Goal: Task Accomplishment & Management: Manage account settings

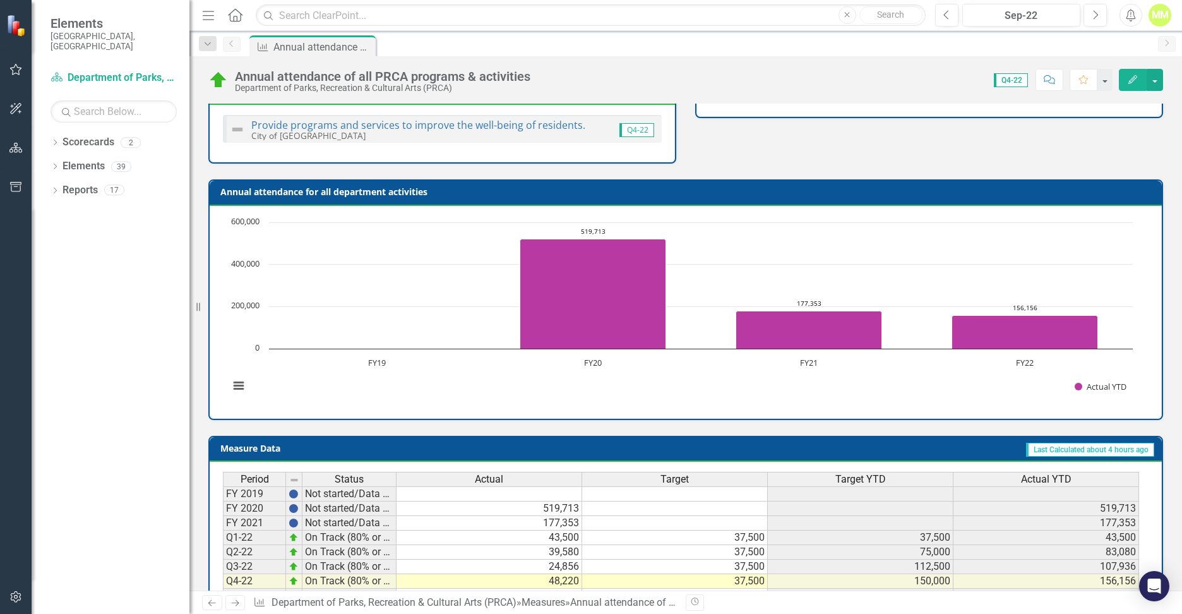
scroll to position [429, 0]
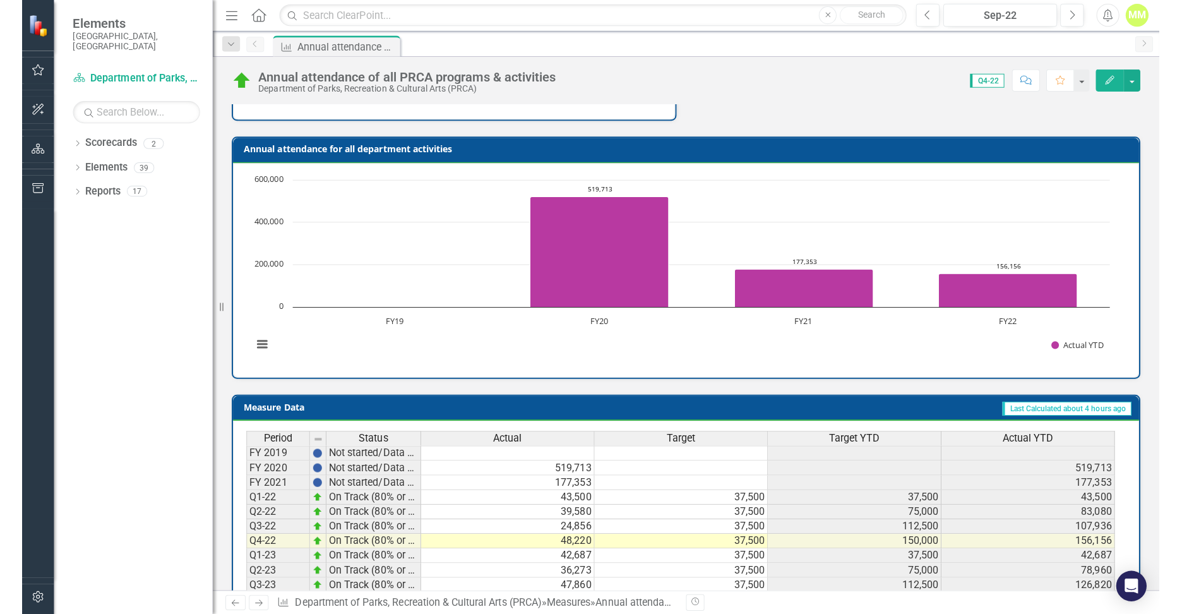
scroll to position [433, 0]
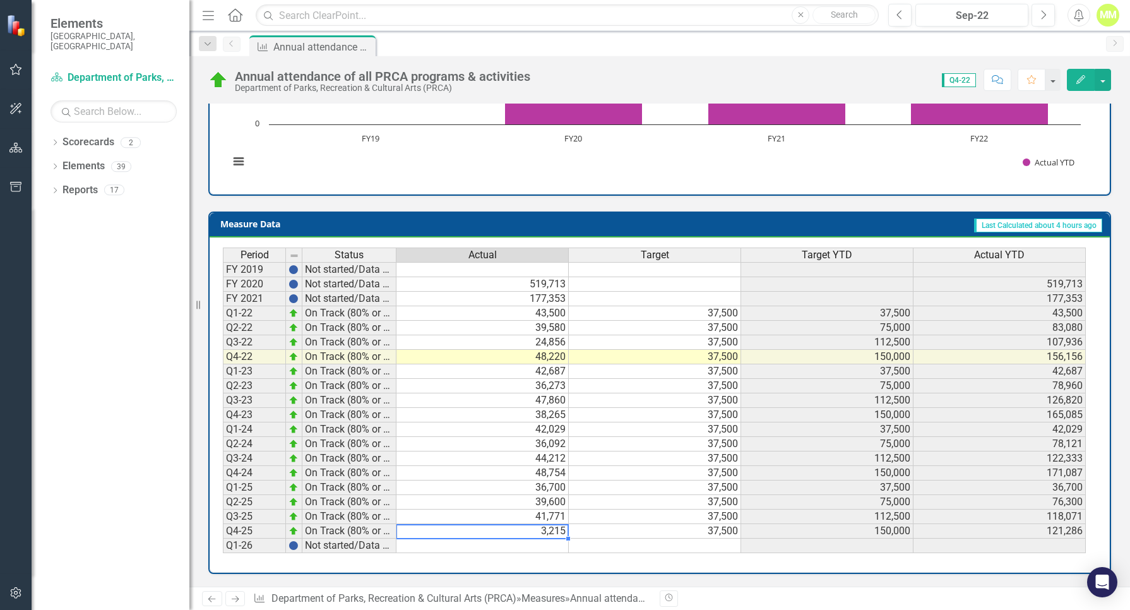
click at [549, 532] on td "3,215" at bounding box center [483, 531] width 172 height 15
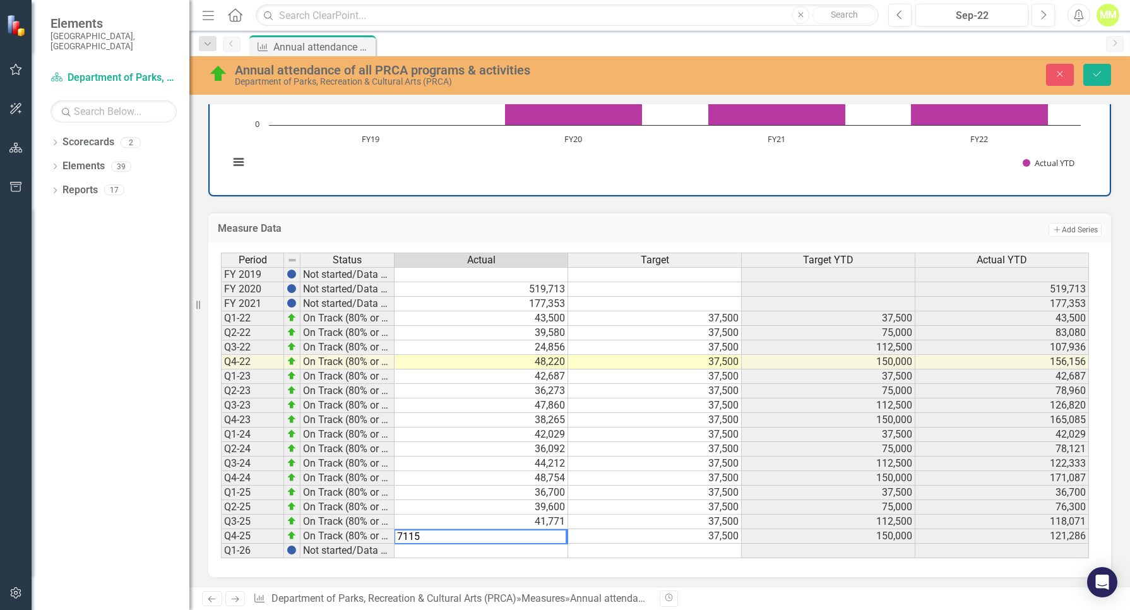
type textarea "7115"
click at [631, 547] on td at bounding box center [655, 551] width 174 height 15
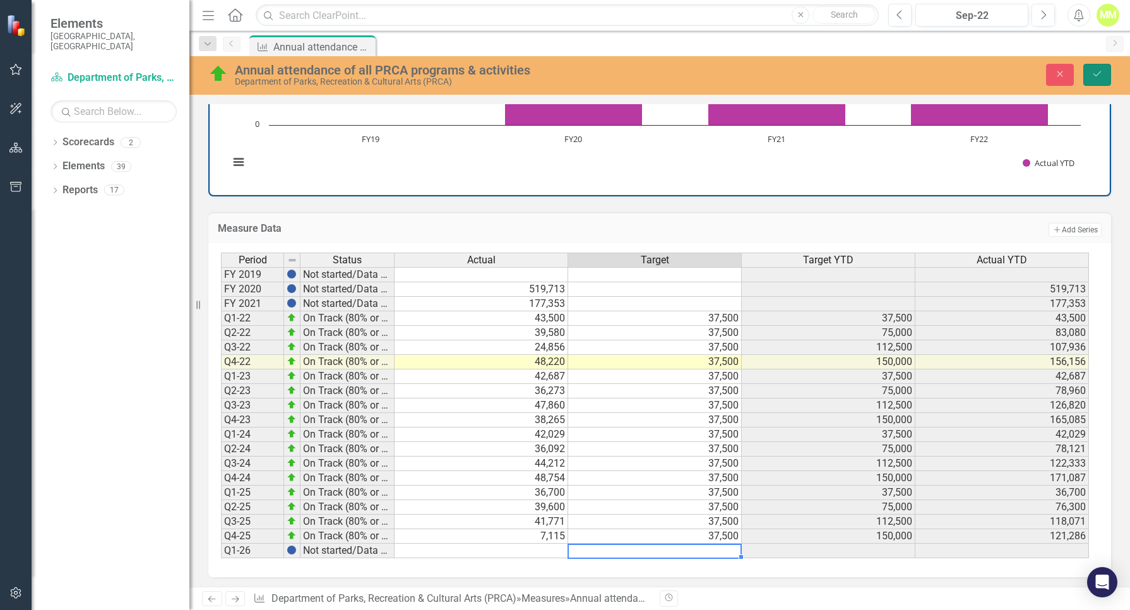
click at [1099, 68] on button "Save" at bounding box center [1098, 75] width 28 height 22
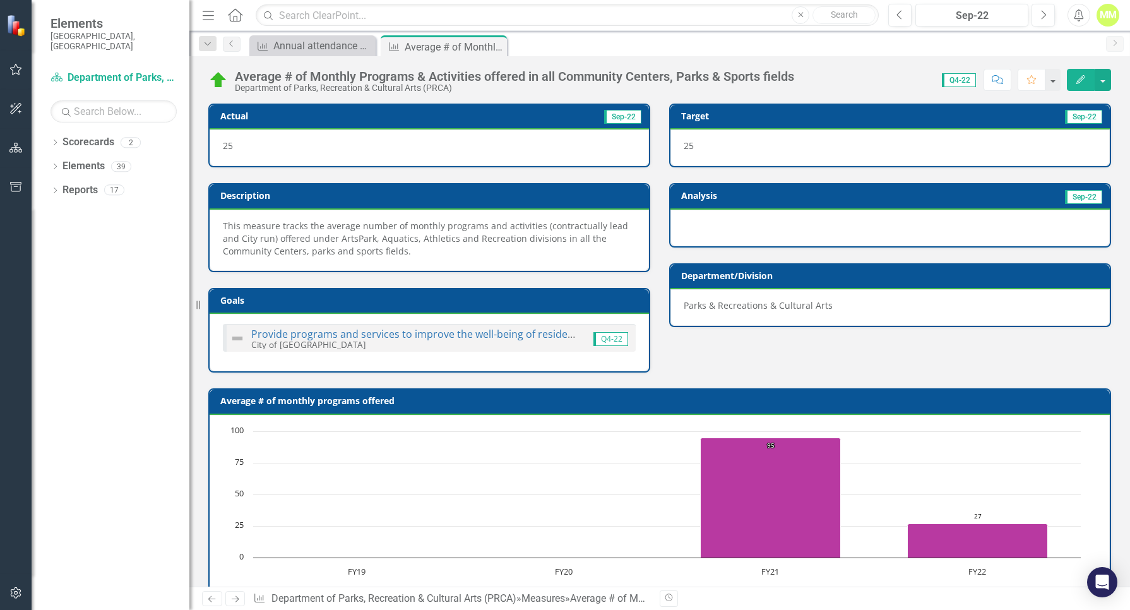
scroll to position [433, 0]
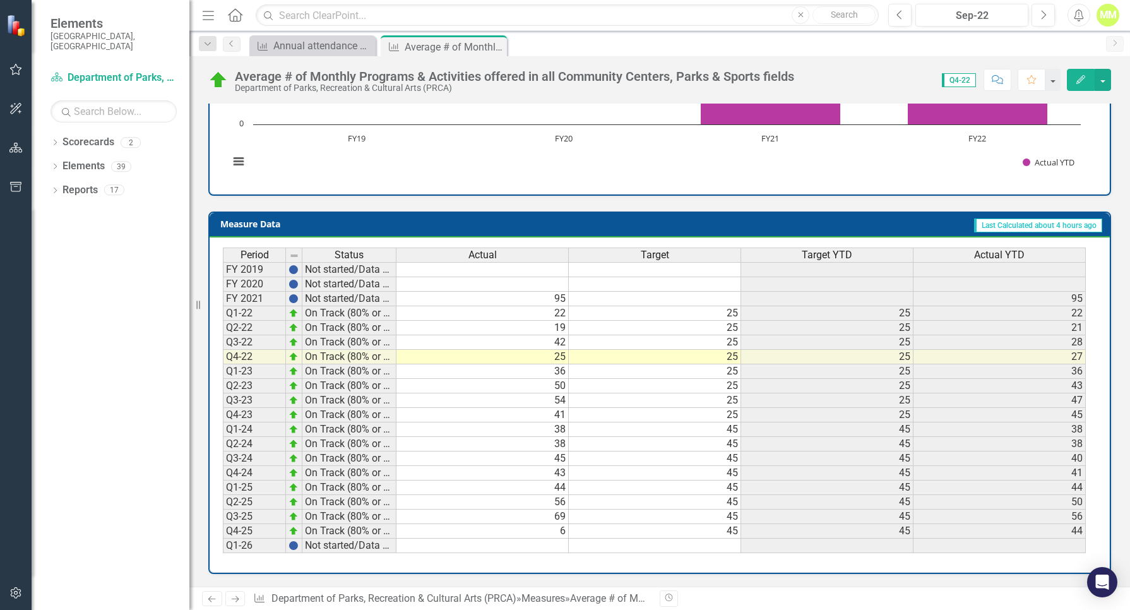
click at [556, 529] on td "6" at bounding box center [483, 531] width 172 height 15
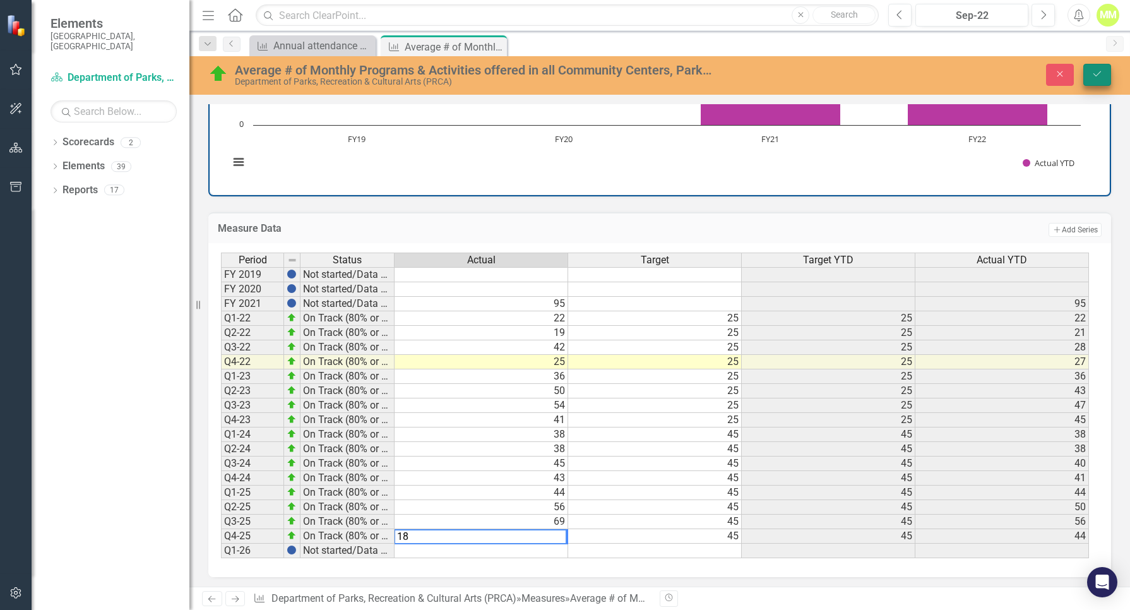
type textarea "18"
click at [1098, 64] on button "Save" at bounding box center [1098, 75] width 28 height 22
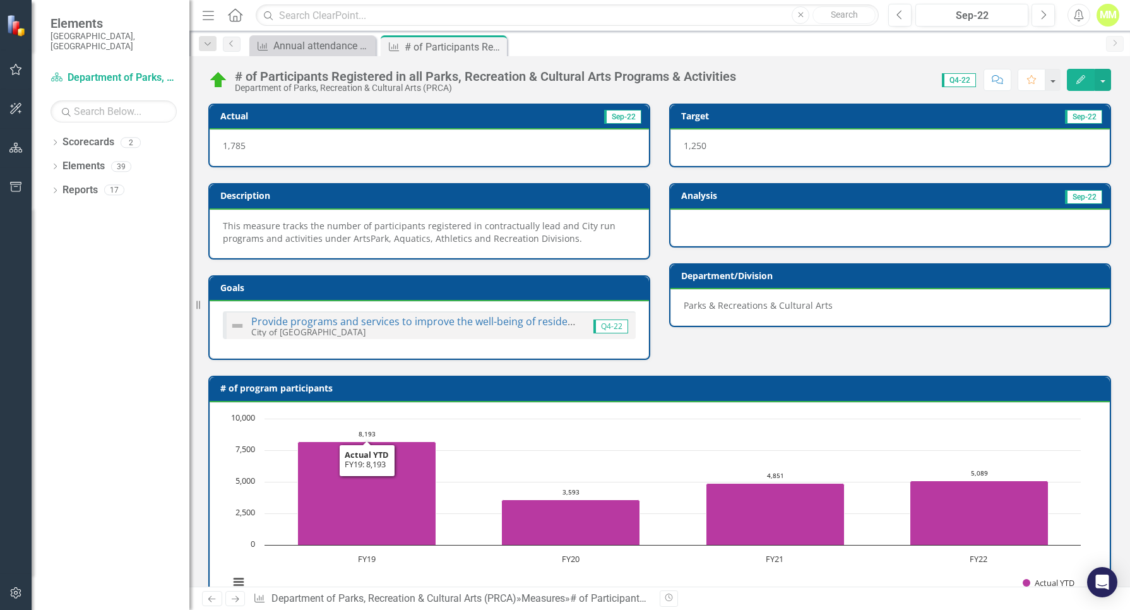
scroll to position [421, 0]
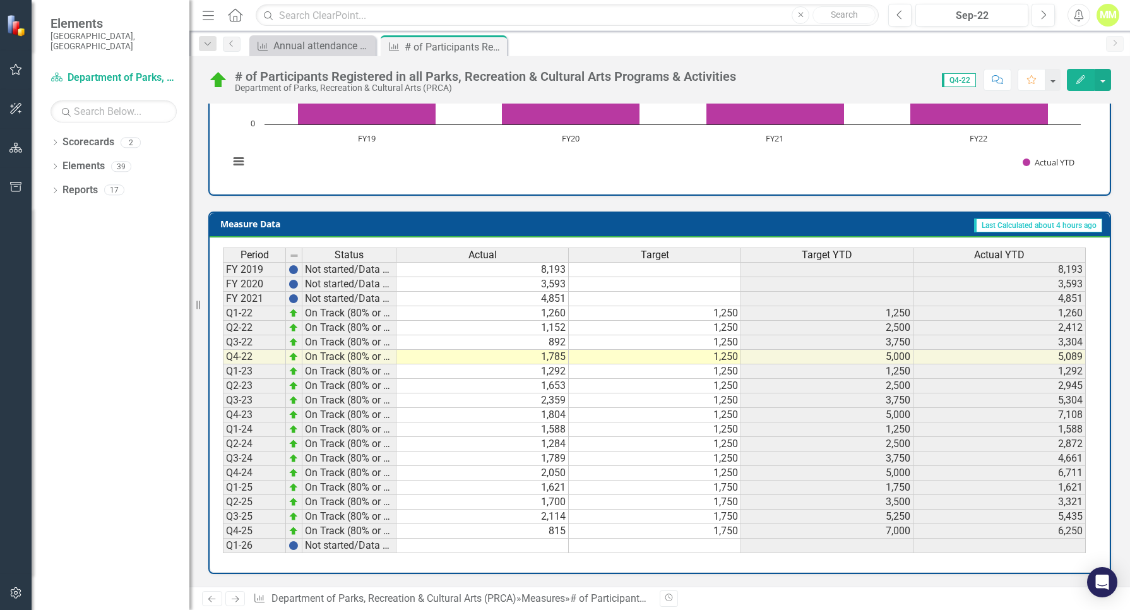
click at [541, 532] on td "815" at bounding box center [483, 531] width 172 height 15
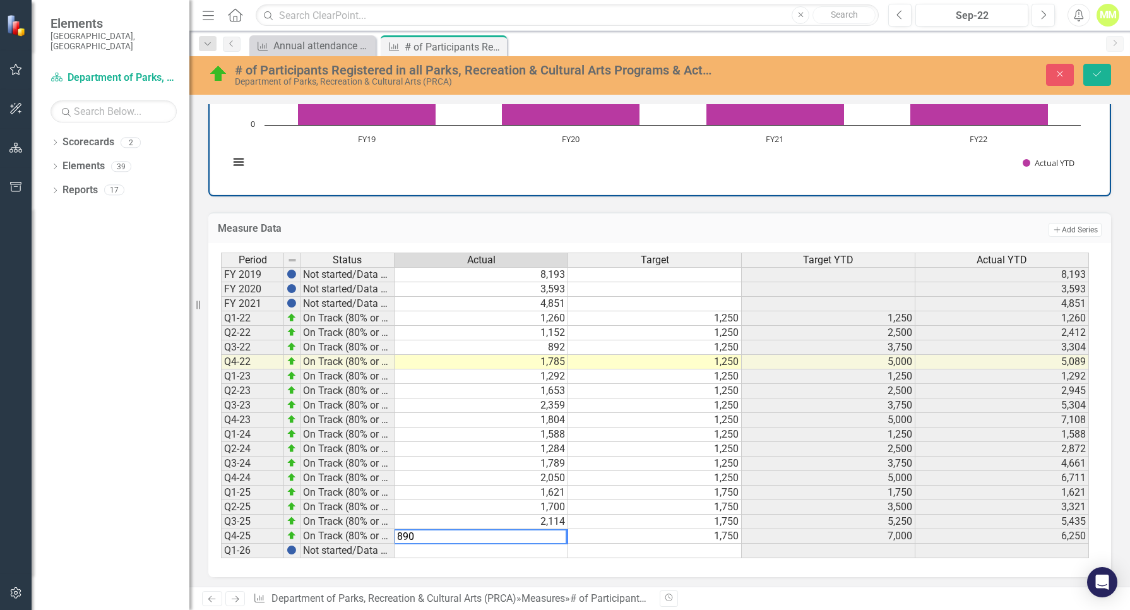
click at [622, 517] on td "1,750" at bounding box center [655, 522] width 174 height 15
type textarea "1750"
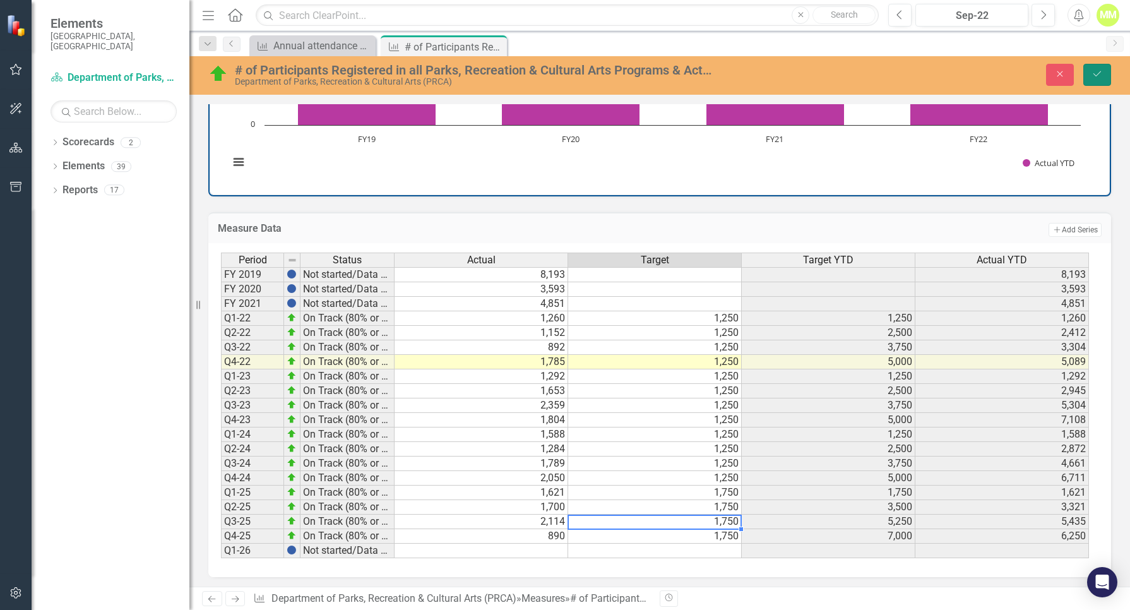
click at [1093, 78] on icon "Save" at bounding box center [1097, 73] width 11 height 9
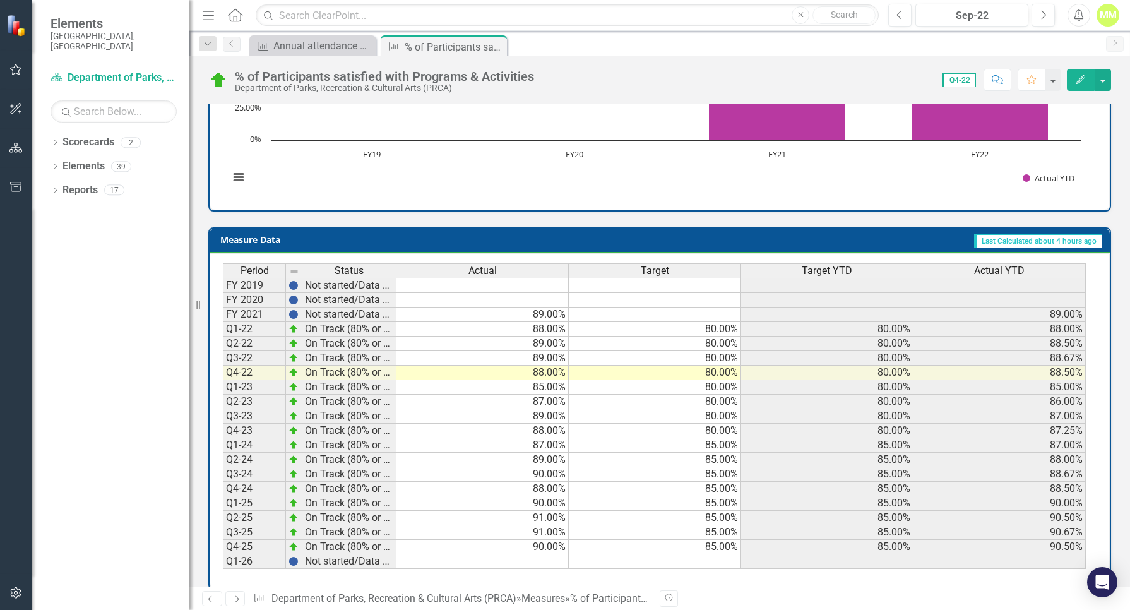
scroll to position [421, 0]
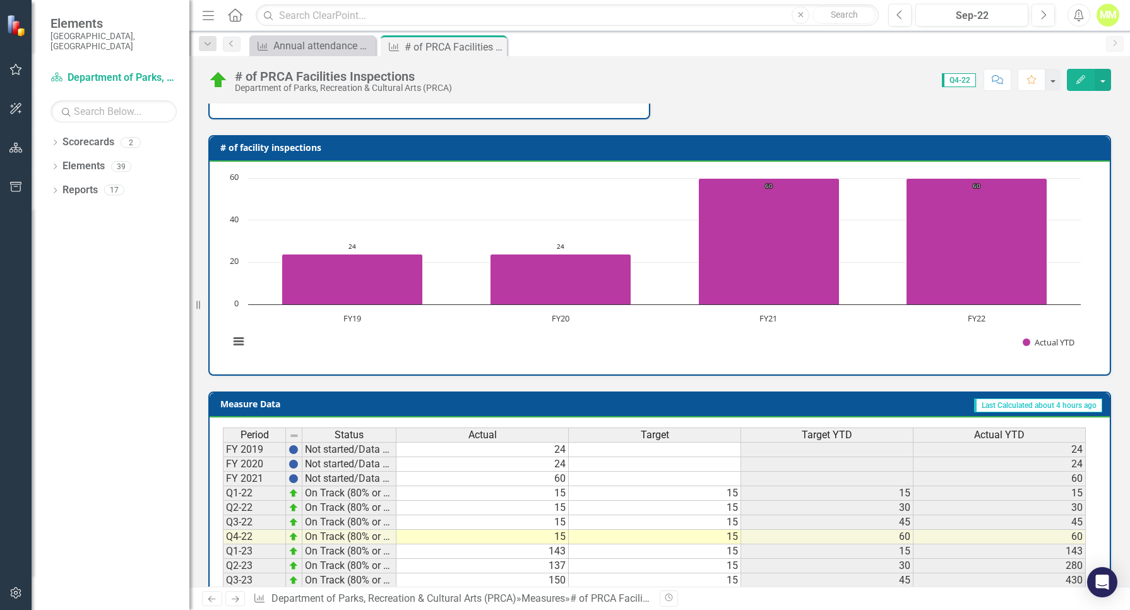
scroll to position [421, 0]
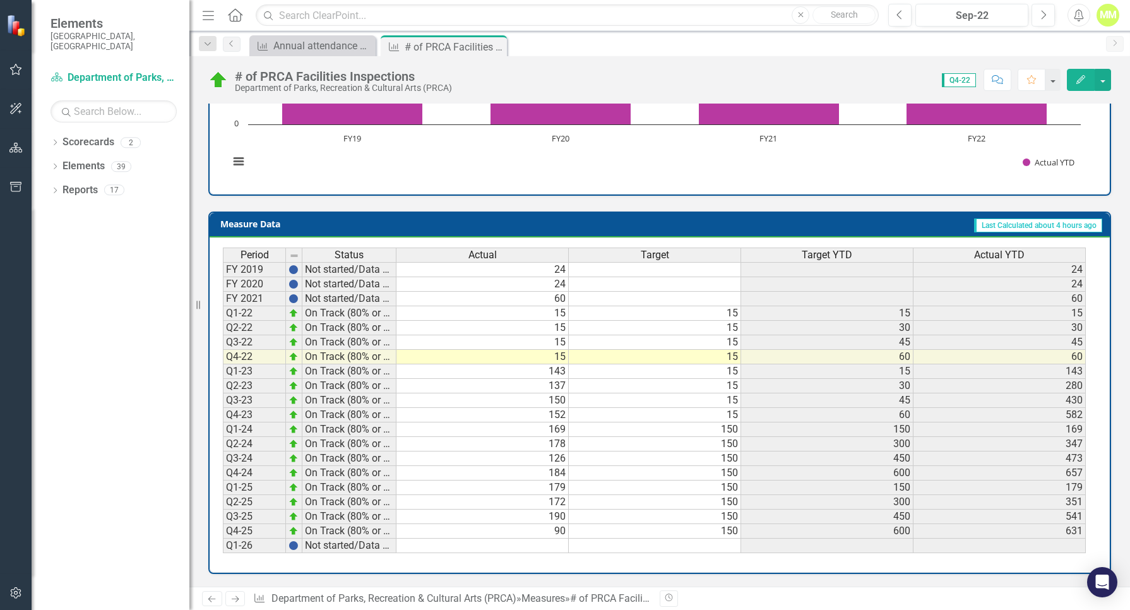
click at [553, 528] on td "90" at bounding box center [483, 531] width 172 height 15
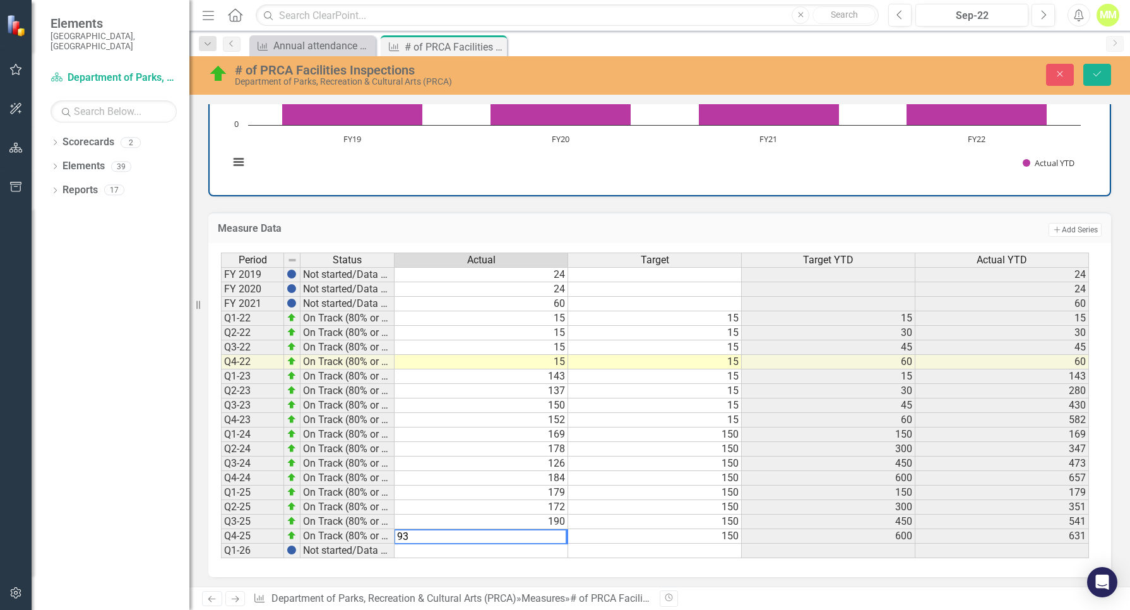
click at [221, 485] on div "Period Status Actual Target Target YTD Actual YTD FY 2019 Not started/Data not …" at bounding box center [221, 406] width 0 height 306
type textarea "150"
click at [1094, 69] on button "Save" at bounding box center [1098, 75] width 28 height 22
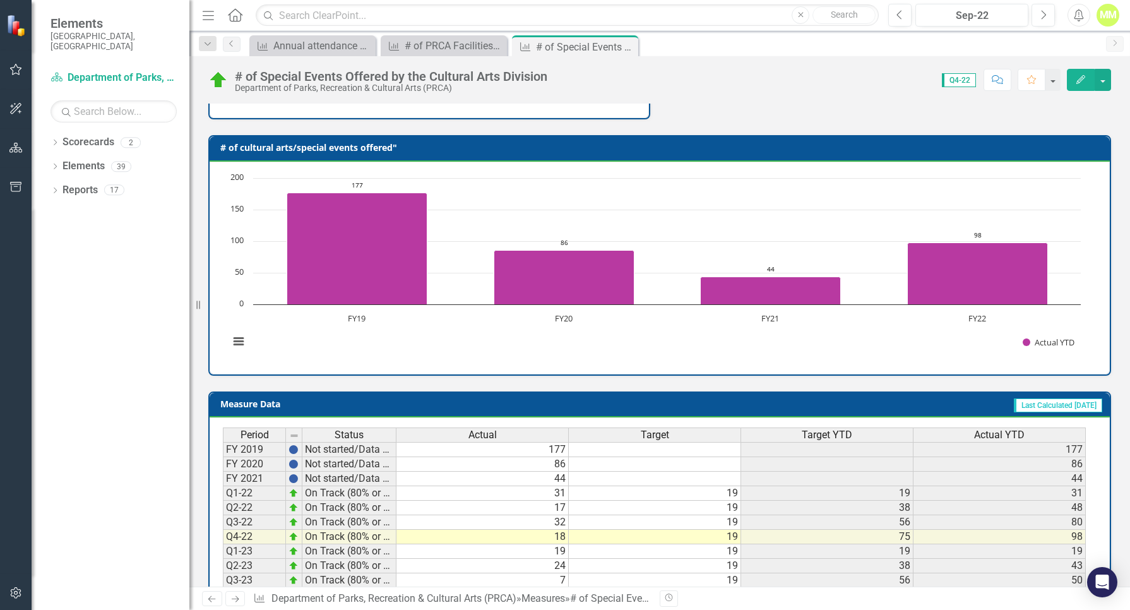
scroll to position [409, 0]
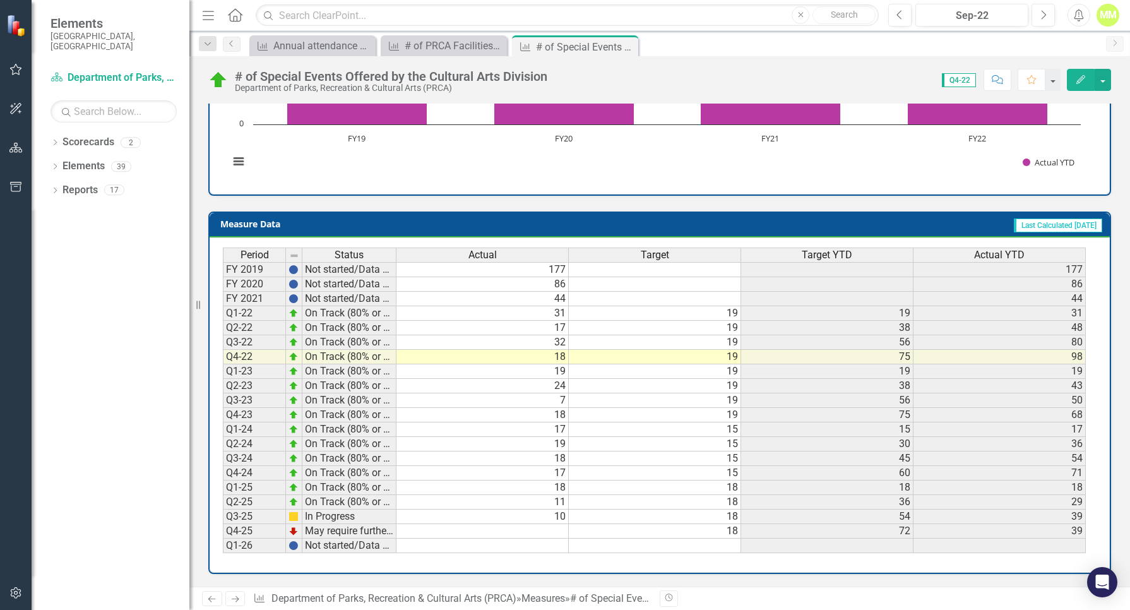
click at [547, 527] on td at bounding box center [483, 531] width 172 height 15
click at [547, 529] on td at bounding box center [483, 531] width 172 height 15
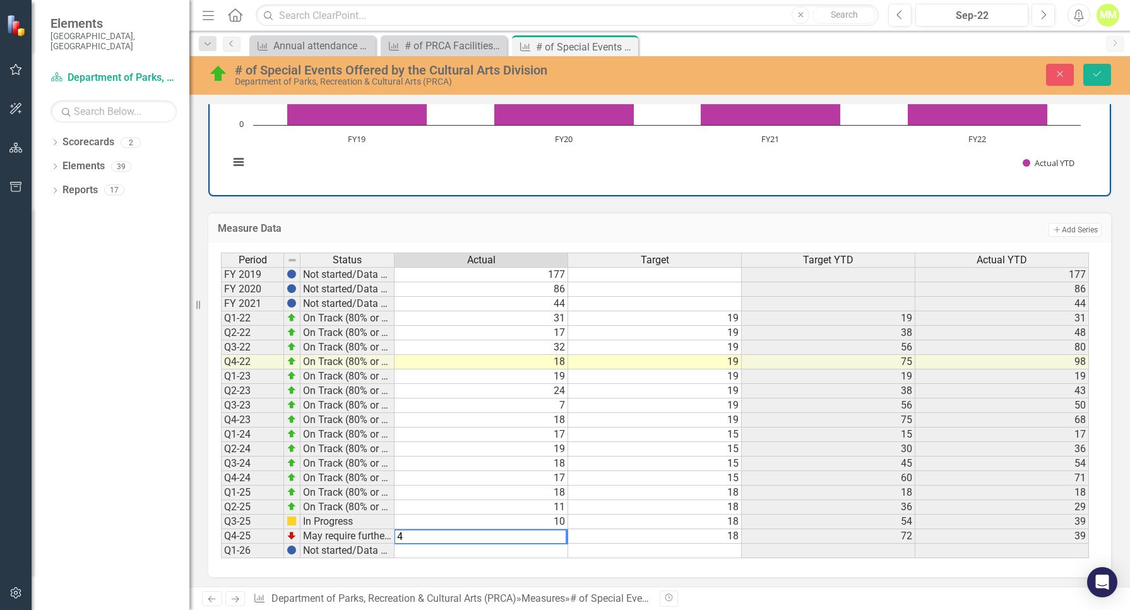
click at [221, 530] on div "Period Status Actual Target Target YTD Actual YTD FY 2019 Not started/Data not …" at bounding box center [221, 406] width 0 height 306
type textarea "18"
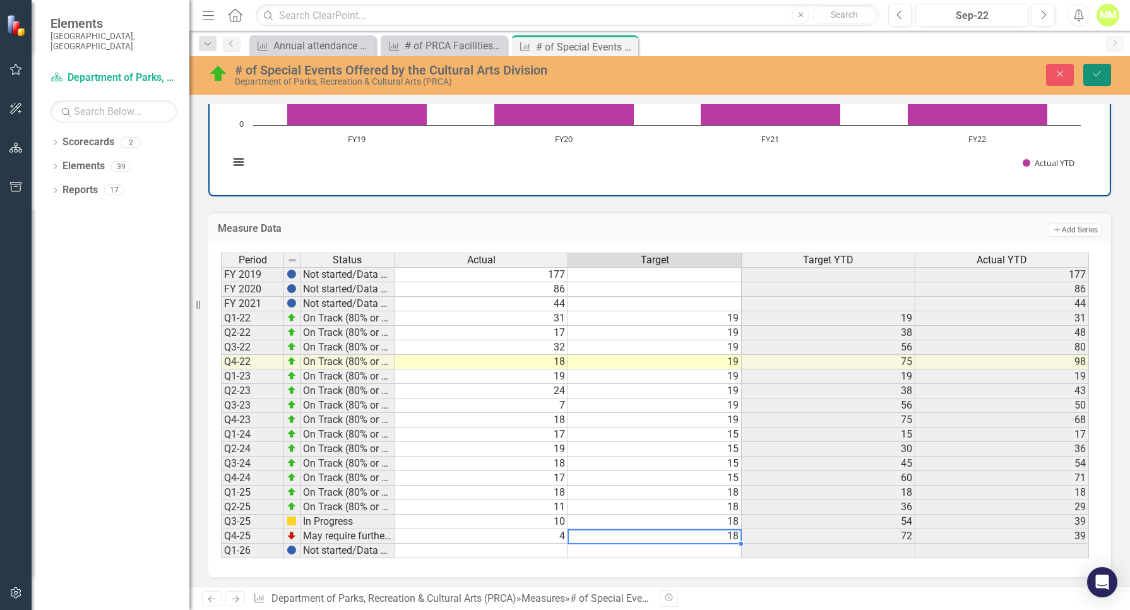
click at [1095, 78] on icon "Save" at bounding box center [1097, 73] width 11 height 9
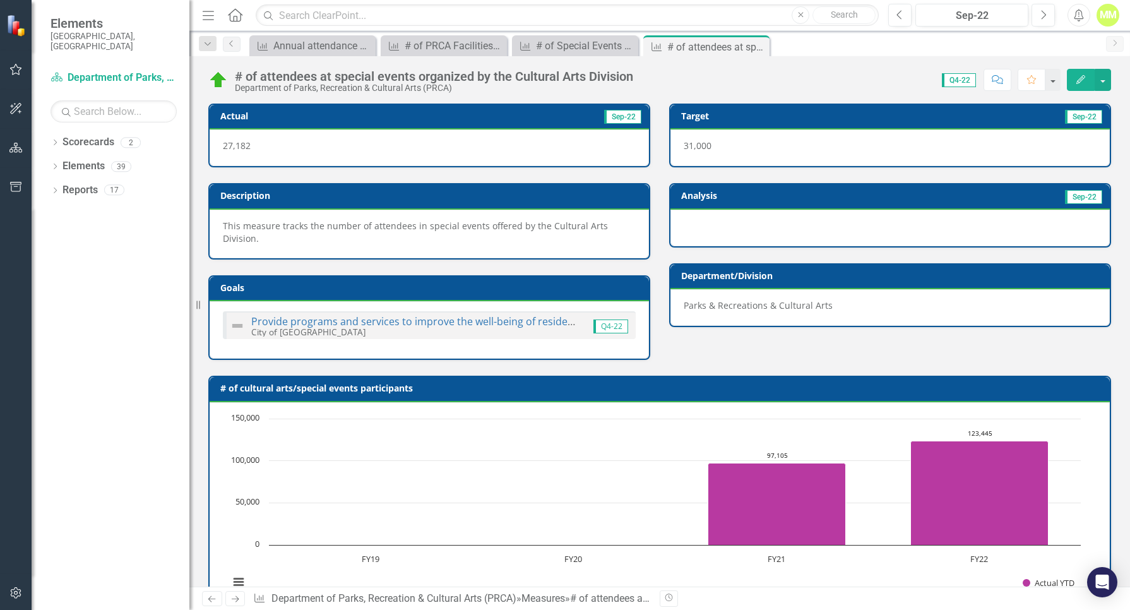
scroll to position [421, 0]
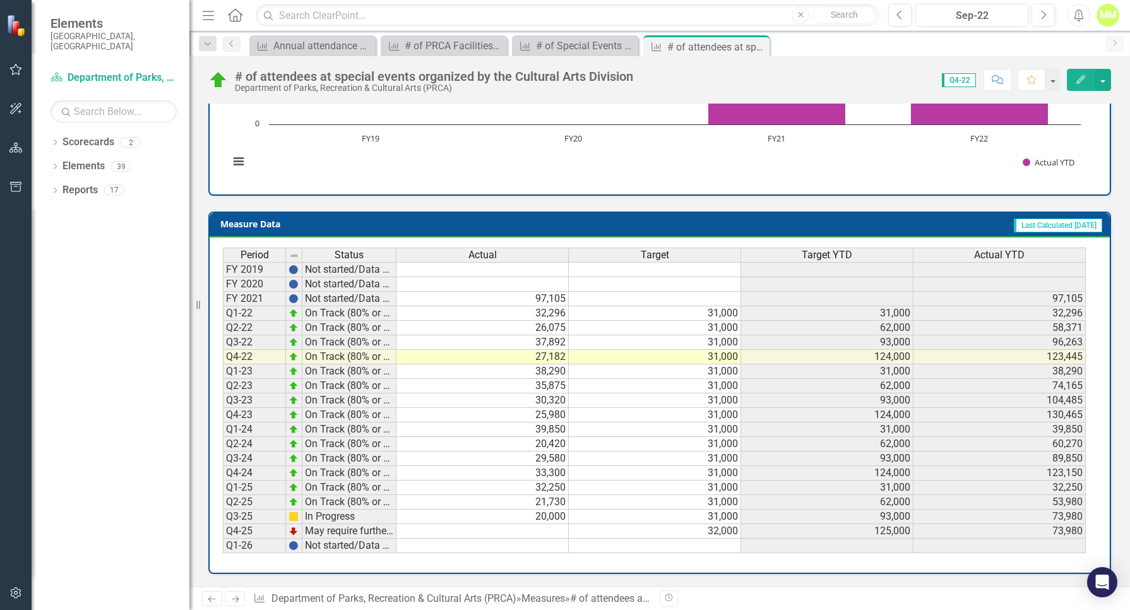
click at [547, 529] on td at bounding box center [483, 531] width 172 height 15
click at [545, 531] on td at bounding box center [483, 531] width 172 height 15
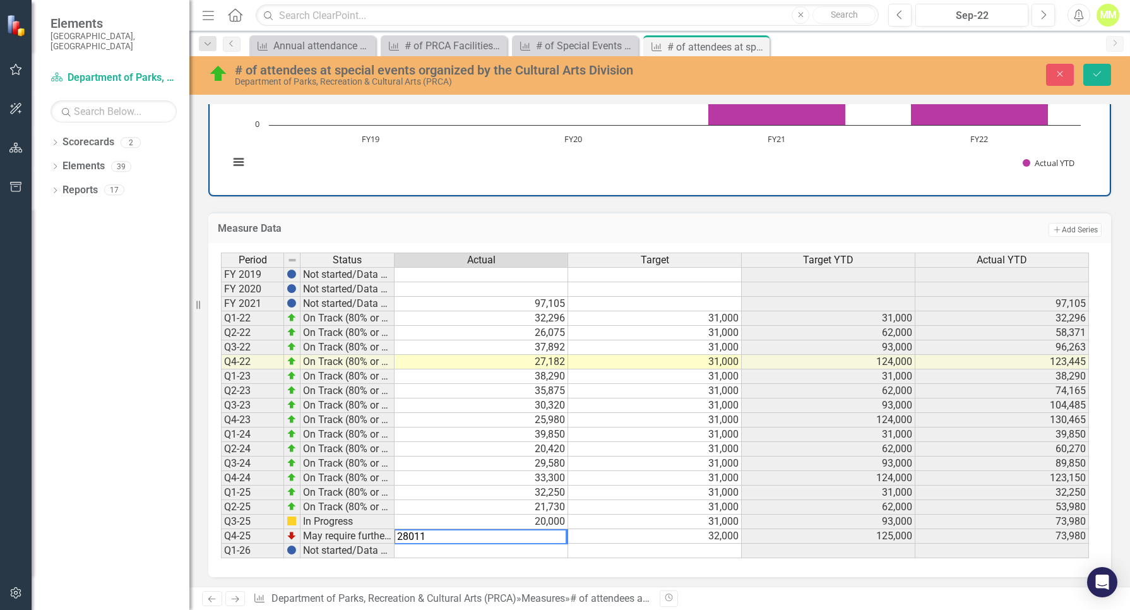
click at [601, 489] on td "31,000" at bounding box center [655, 493] width 174 height 15
type textarea "31000"
click at [1098, 71] on icon "Save" at bounding box center [1097, 73] width 11 height 9
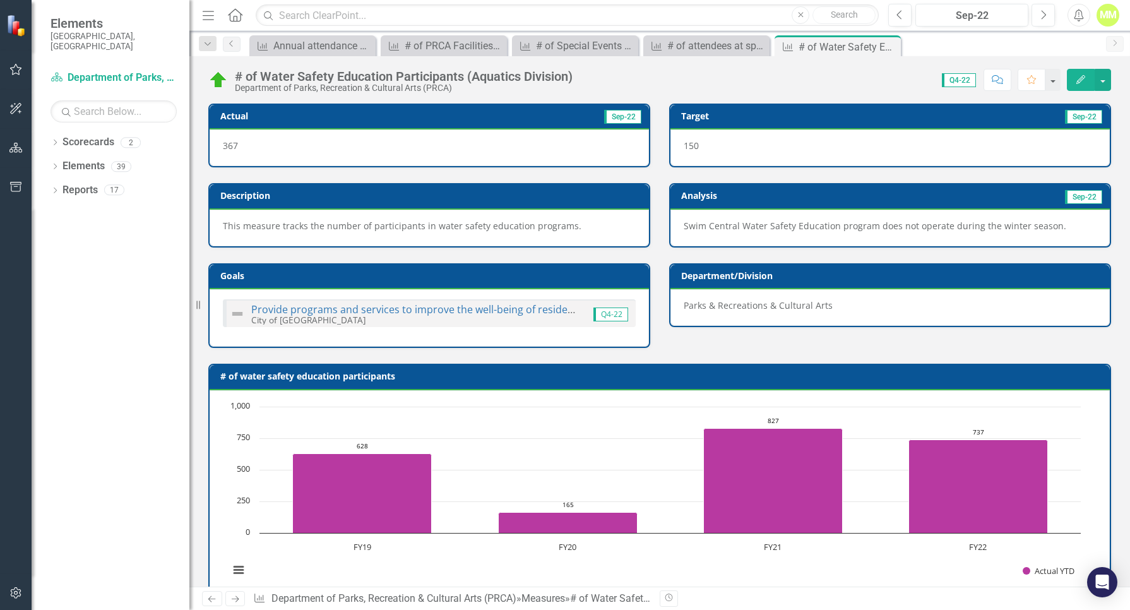
scroll to position [409, 0]
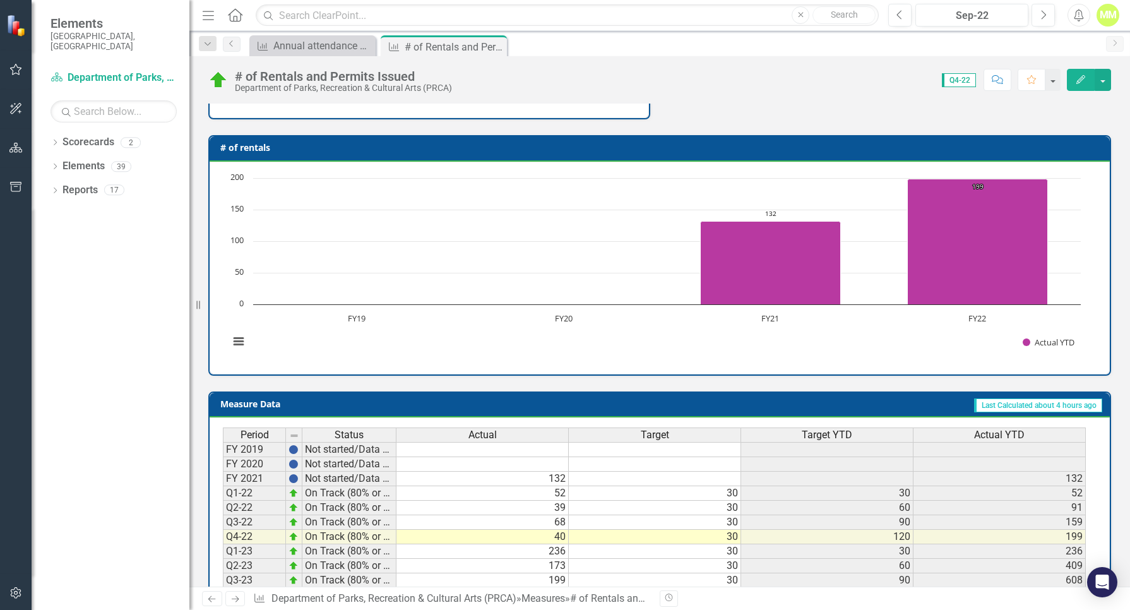
scroll to position [421, 0]
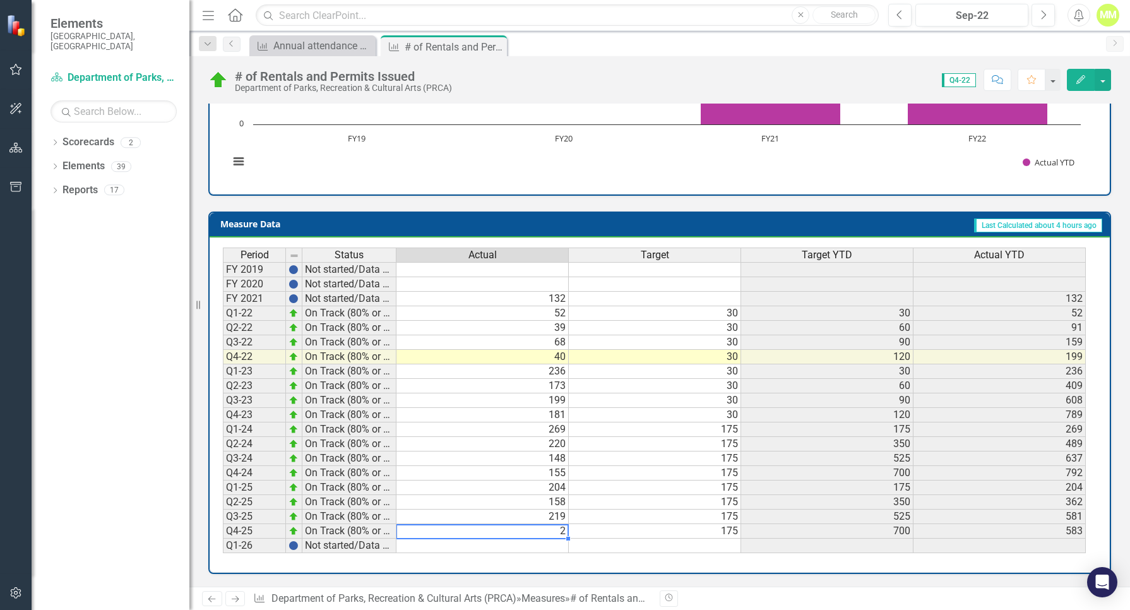
click at [542, 536] on td "2" at bounding box center [483, 531] width 172 height 15
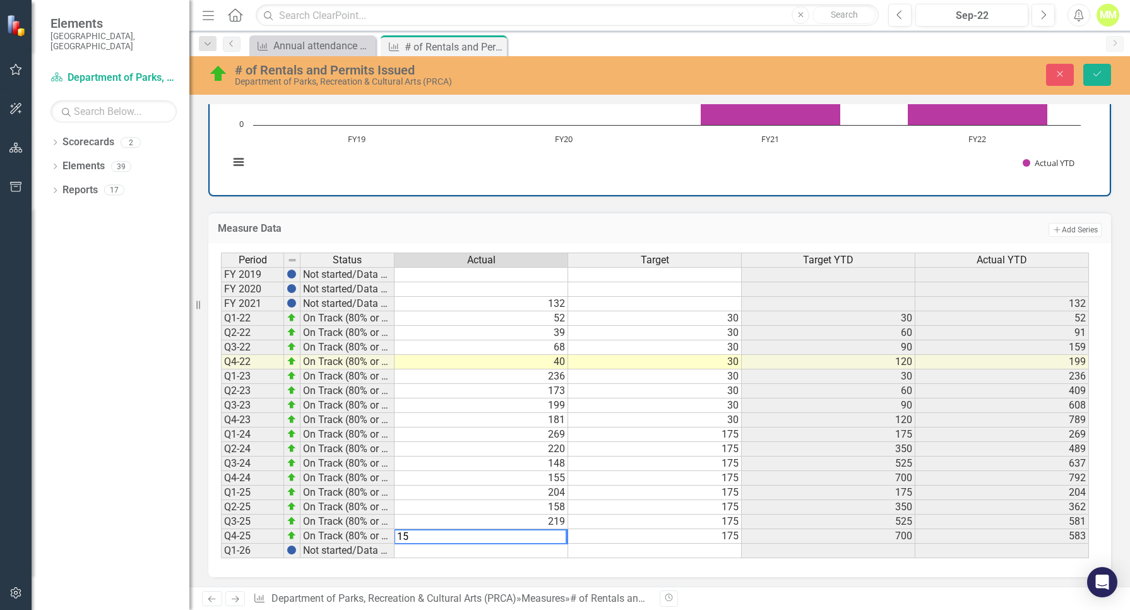
click at [622, 502] on td "175" at bounding box center [655, 507] width 174 height 15
type textarea "175"
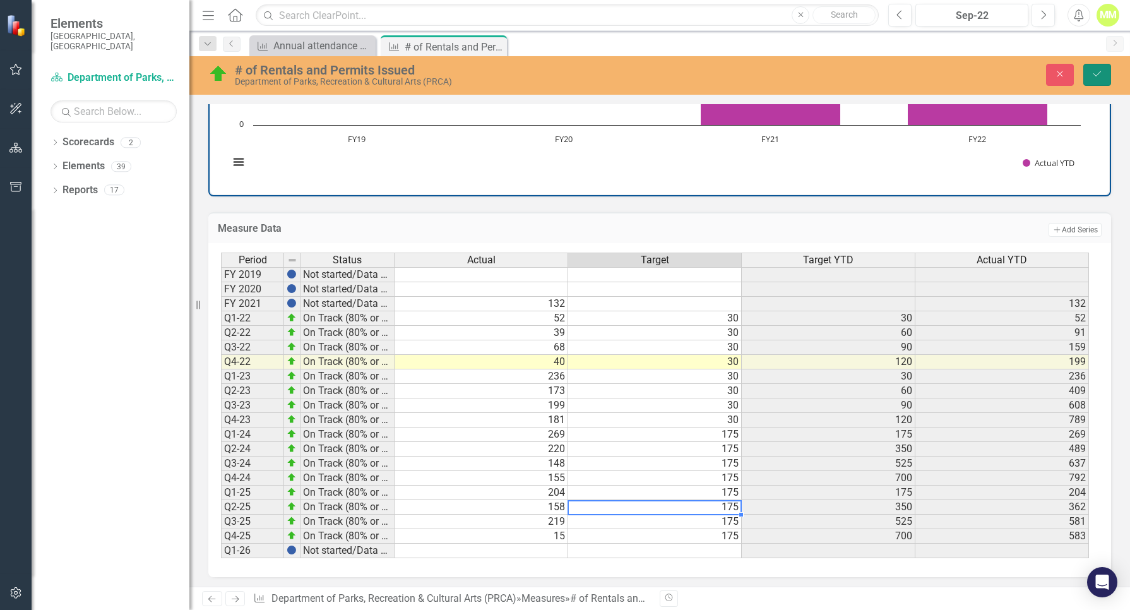
click at [1102, 69] on icon "Save" at bounding box center [1097, 73] width 11 height 9
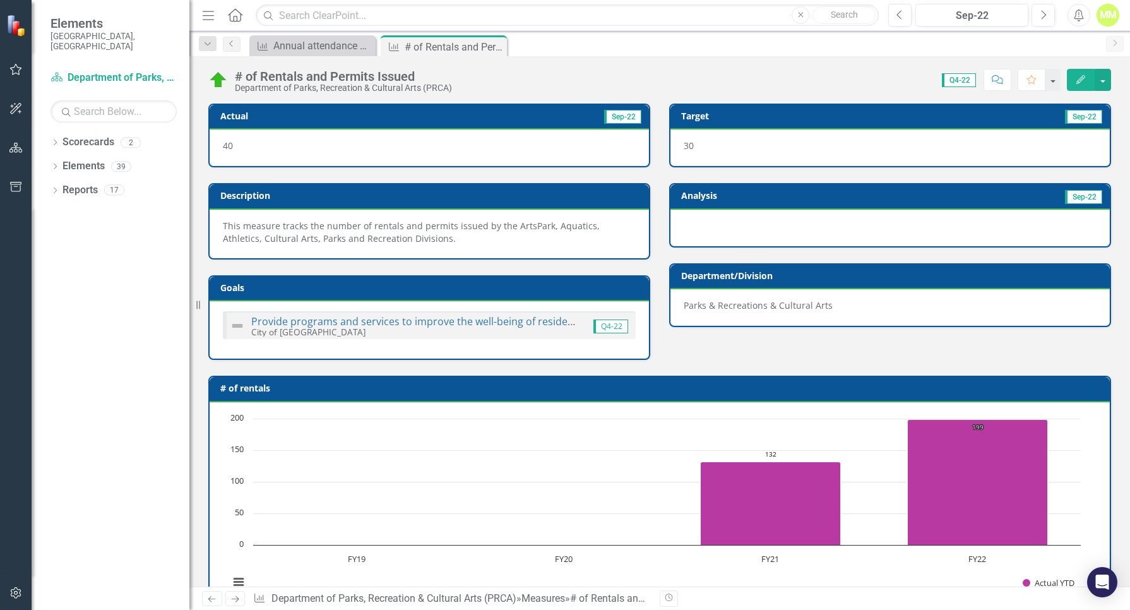
scroll to position [189, 0]
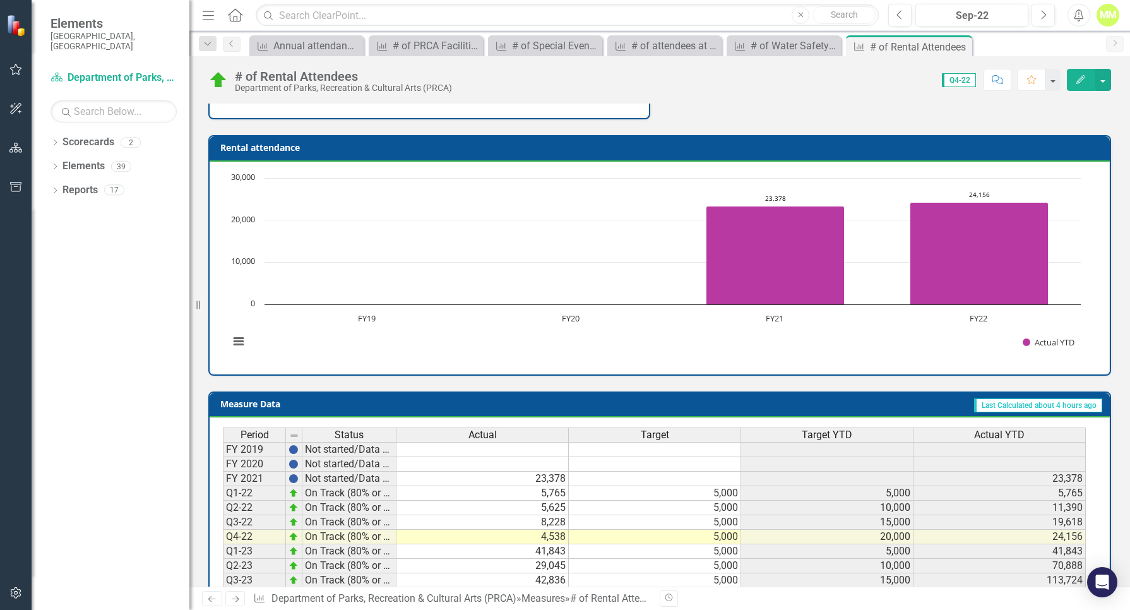
scroll to position [421, 0]
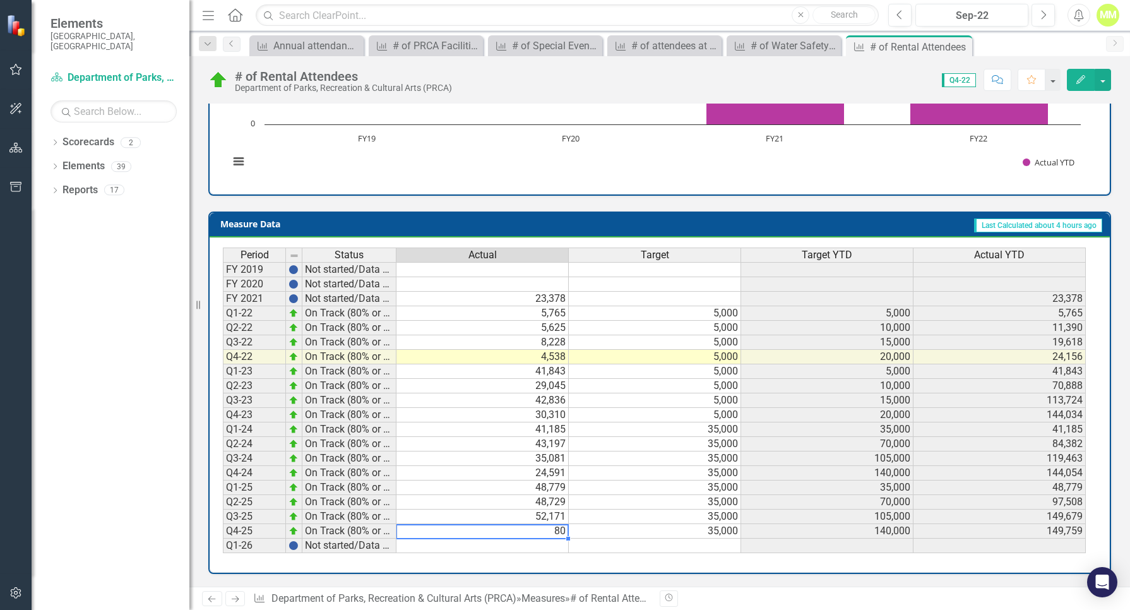
click at [542, 531] on td "80" at bounding box center [483, 531] width 172 height 15
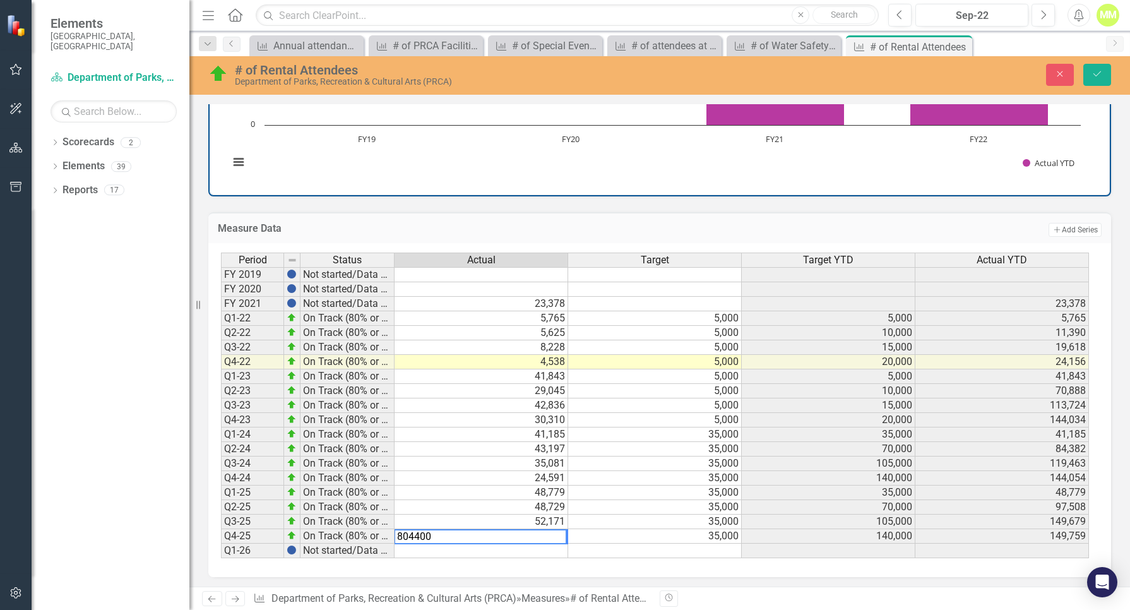
click at [659, 516] on td "35,000" at bounding box center [655, 522] width 174 height 15
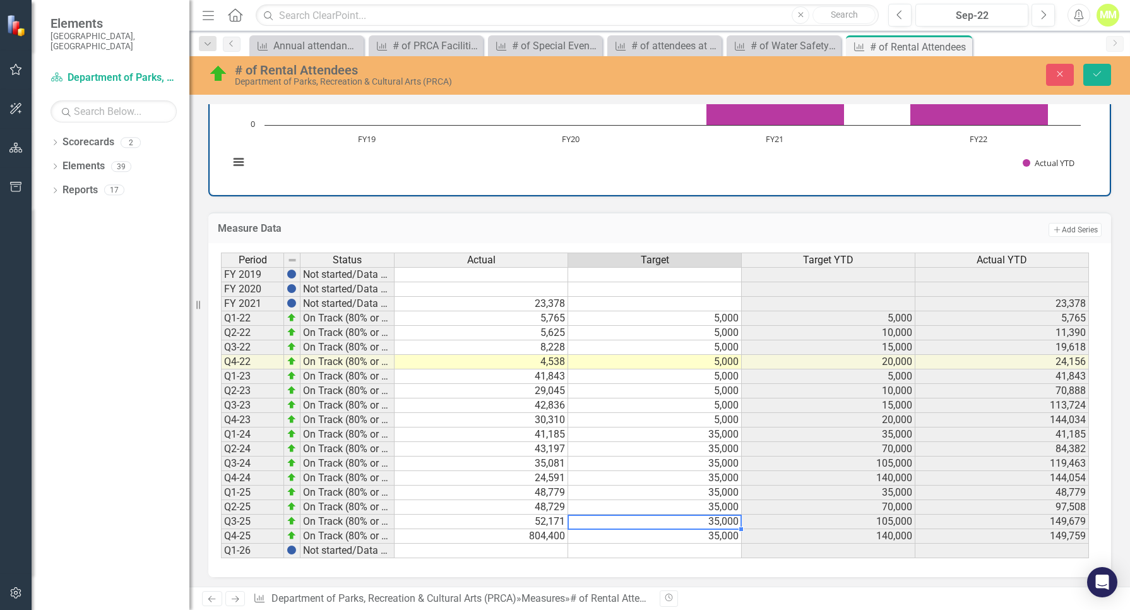
click at [543, 535] on td "804,400" at bounding box center [482, 536] width 174 height 15
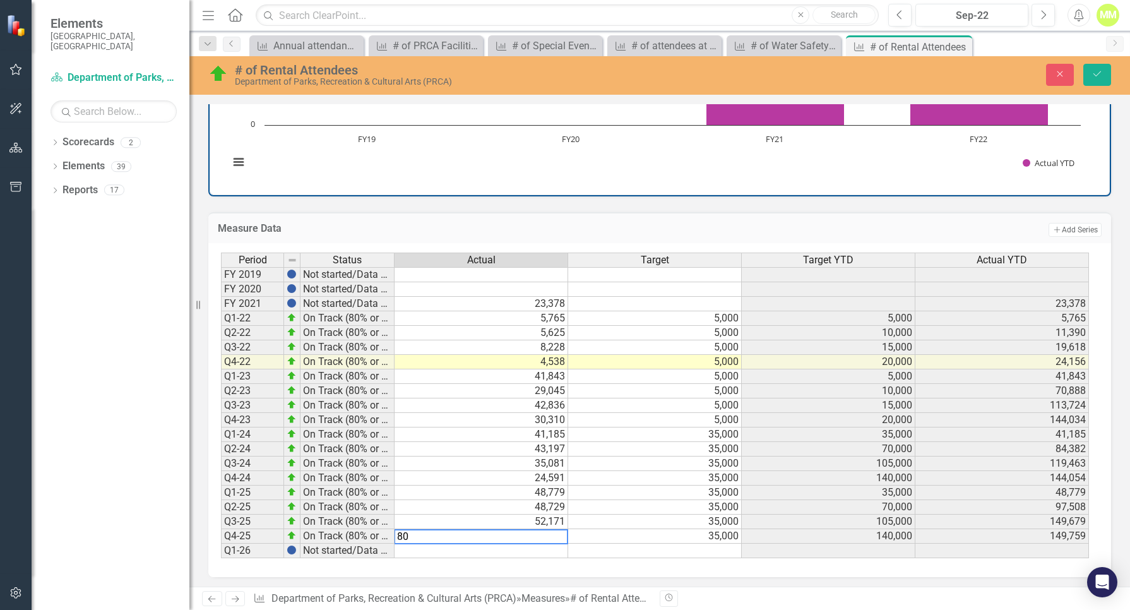
type textarea "8"
click at [504, 524] on td "52,171" at bounding box center [482, 522] width 174 height 15
type textarea "52171"
click at [1097, 66] on button "Save" at bounding box center [1098, 75] width 28 height 22
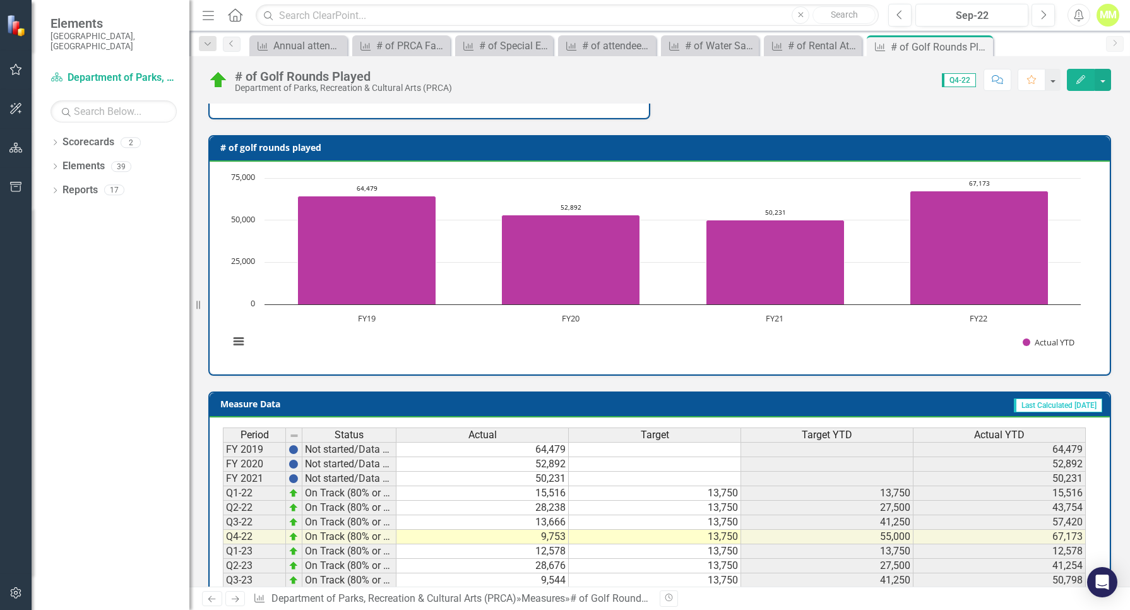
scroll to position [409, 0]
